Goal: Navigation & Orientation: Find specific page/section

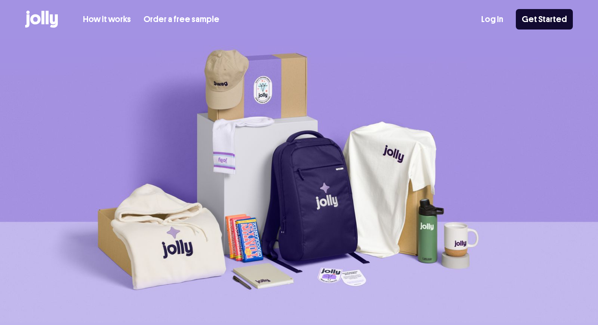
click at [484, 16] on div "How it works Order a free sample Log In Get Started" at bounding box center [299, 19] width 548 height 39
click at [492, 15] on link "Log In" at bounding box center [492, 19] width 22 height 13
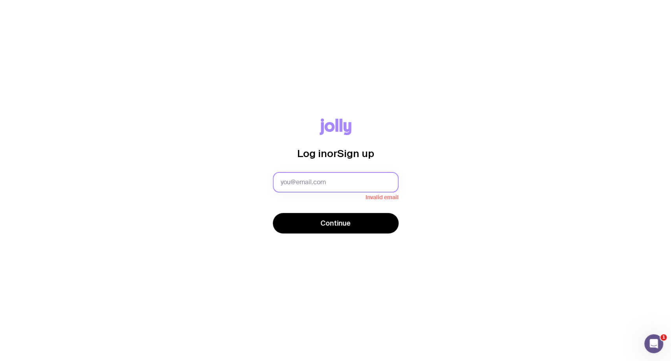
drag, startPoint x: 328, startPoint y: 177, endPoint x: 328, endPoint y: 191, distance: 14.2
click at [328, 177] on input "text" at bounding box center [336, 182] width 126 height 20
type input "[EMAIL_ADDRESS][DOMAIN_NAME]"
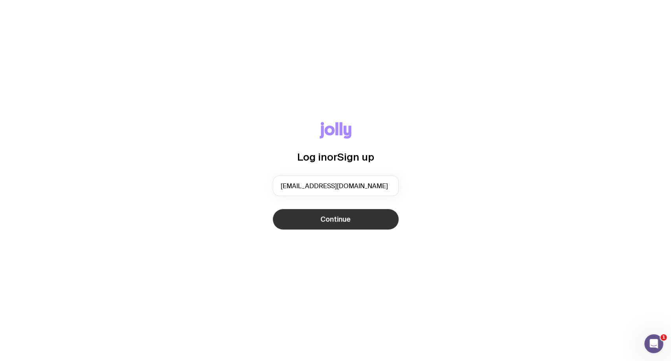
click at [322, 221] on span "Continue" at bounding box center [336, 218] width 30 height 9
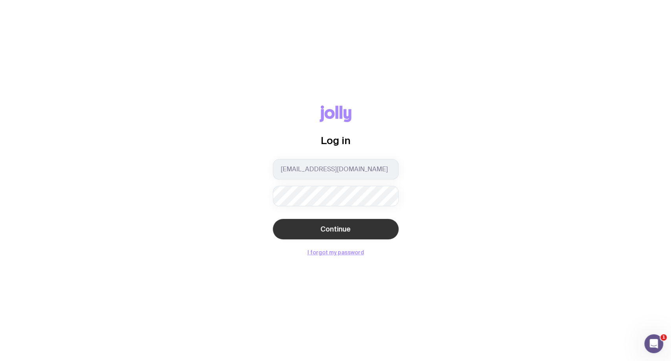
click at [341, 225] on span "Continue" at bounding box center [336, 228] width 30 height 9
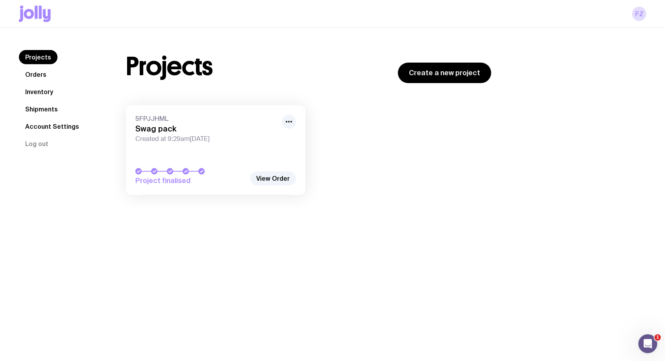
click at [68, 96] on nav "Projects Orders Inventory Shipments Account Settings Log out" at bounding box center [63, 100] width 88 height 101
click at [57, 93] on link "Inventory" at bounding box center [39, 92] width 41 height 14
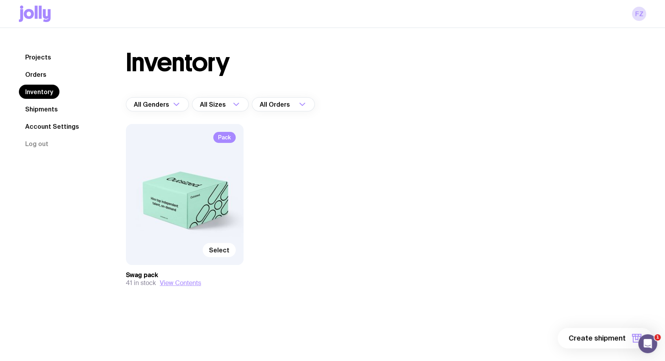
click at [37, 111] on link "Shipments" at bounding box center [41, 109] width 45 height 14
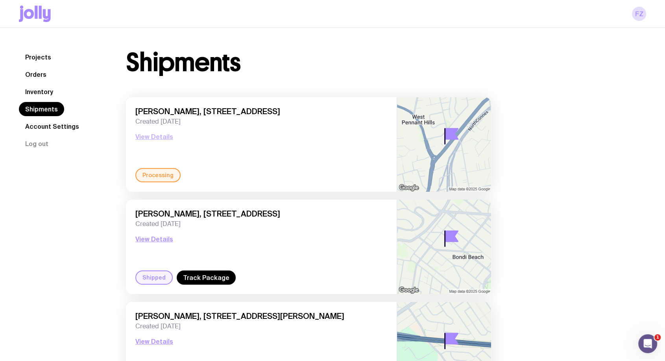
click at [168, 133] on button "View Details" at bounding box center [154, 136] width 38 height 9
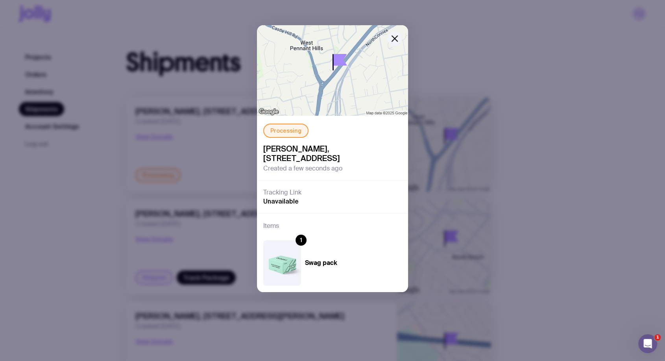
scroll to position [175, 0]
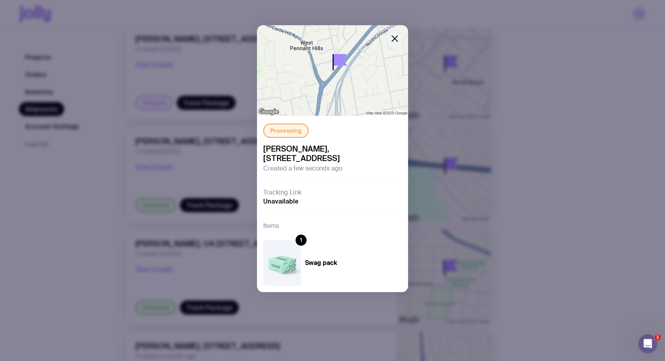
click at [393, 39] on icon "button" at bounding box center [394, 38] width 9 height 9
